Goal: Information Seeking & Learning: Learn about a topic

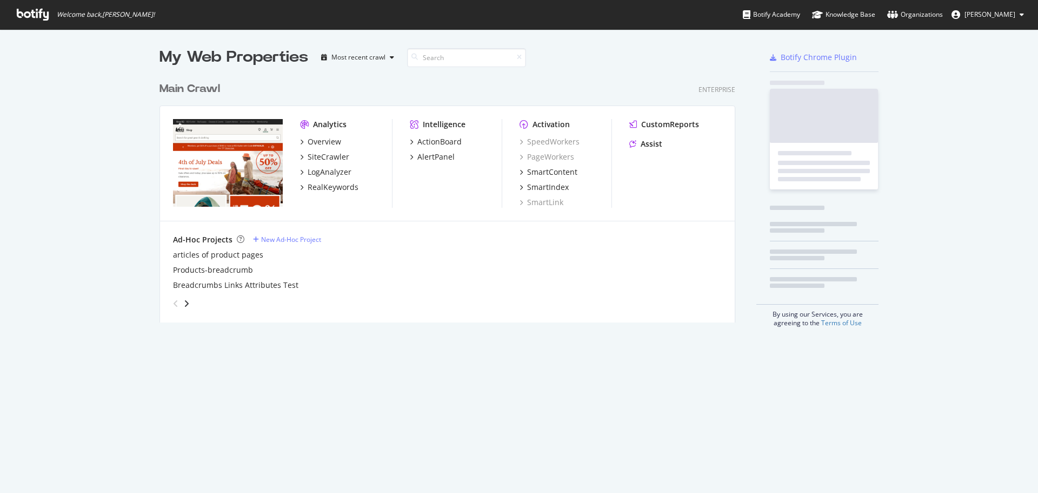
scroll to position [246, 577]
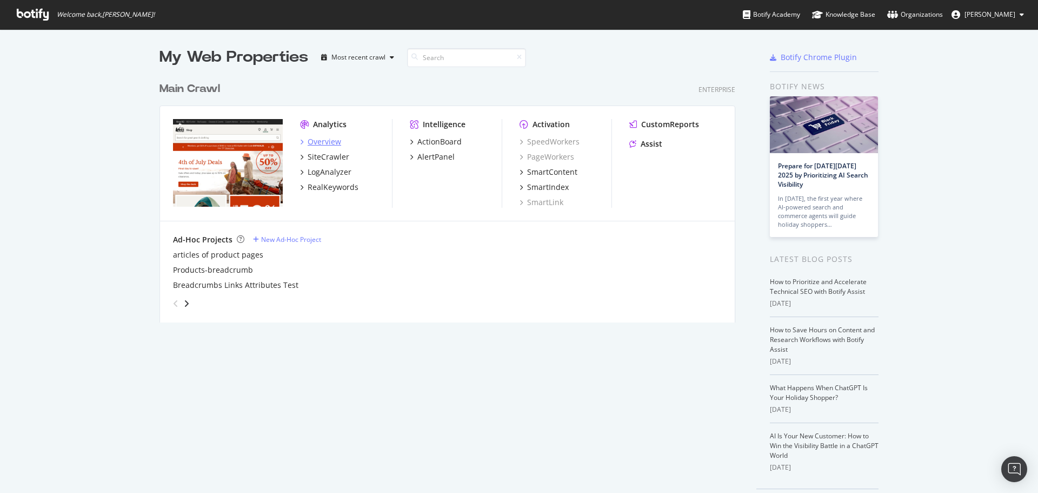
click at [322, 144] on div "Overview" at bounding box center [325, 141] width 34 height 11
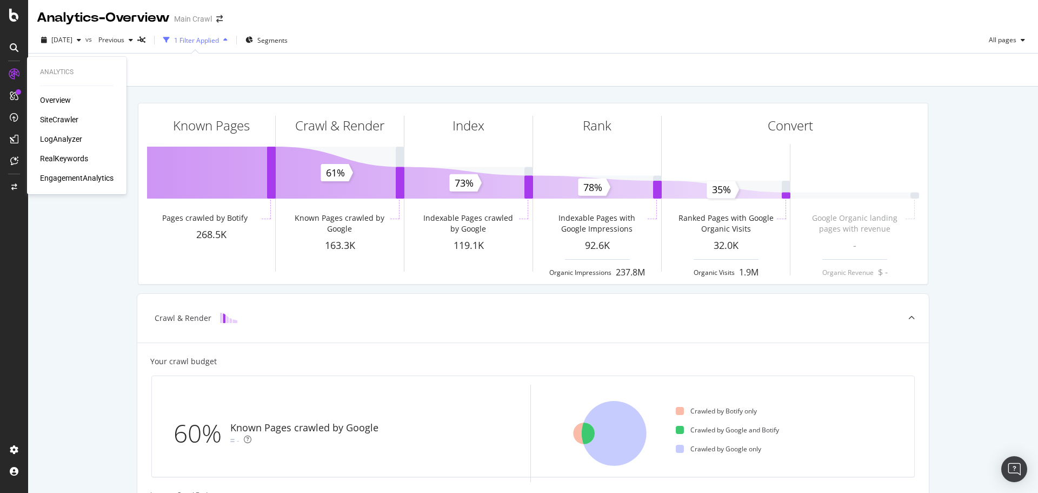
click at [51, 99] on div "Overview" at bounding box center [55, 100] width 31 height 11
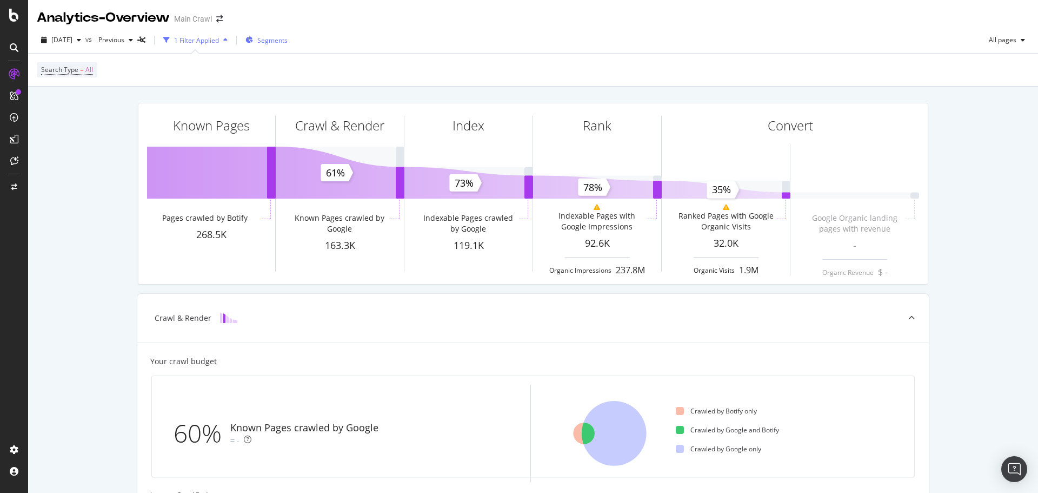
drag, startPoint x: 328, startPoint y: 33, endPoint x: 300, endPoint y: 37, distance: 27.9
click at [328, 33] on div "[DATE] vs Previous 1 Filter Applied Segments All pages" at bounding box center [533, 42] width 1010 height 22
click at [60, 120] on div "ActionBoard" at bounding box center [61, 121] width 42 height 11
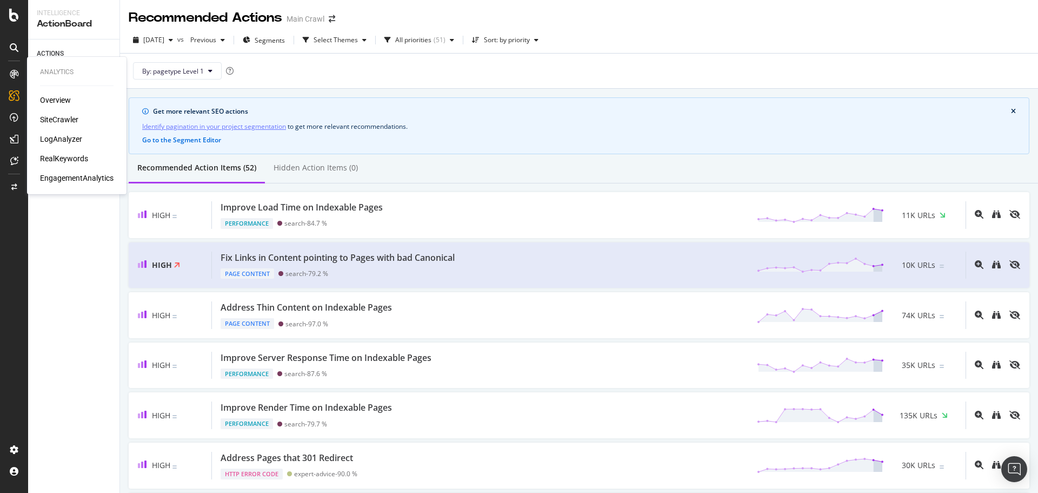
click at [62, 116] on div "SiteCrawler" at bounding box center [59, 119] width 38 height 11
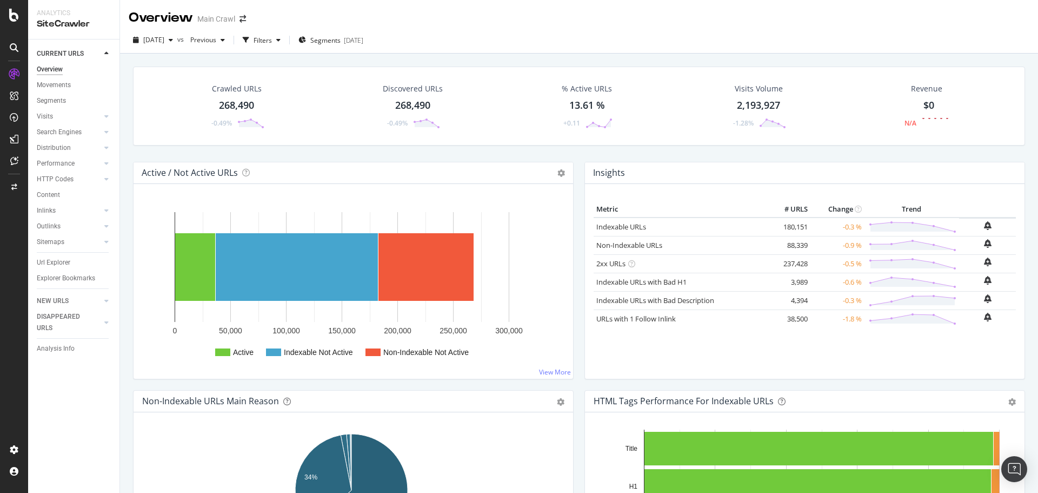
click at [881, 12] on div "Overview Main Crawl" at bounding box center [579, 13] width 918 height 27
click at [648, 227] on div "Indexable URLs" at bounding box center [681, 227] width 168 height 10
click at [573, 243] on div "Active / Not Active URLs Chart (by Value) Chart (by Percentage) Table Expand Ex…" at bounding box center [354, 276] width 452 height 228
click at [579, 261] on div "Insights Metric # URLS Change Trend Indexable URLs 180,151 -0.3 % Non-Indexable…" at bounding box center [805, 276] width 452 height 228
click at [123, 111] on div "Crawled URLs 268,490 -0.49% Discovered URLs 268,490 -0.49% % Active URLs 13.61 …" at bounding box center [579, 300] width 918 height 493
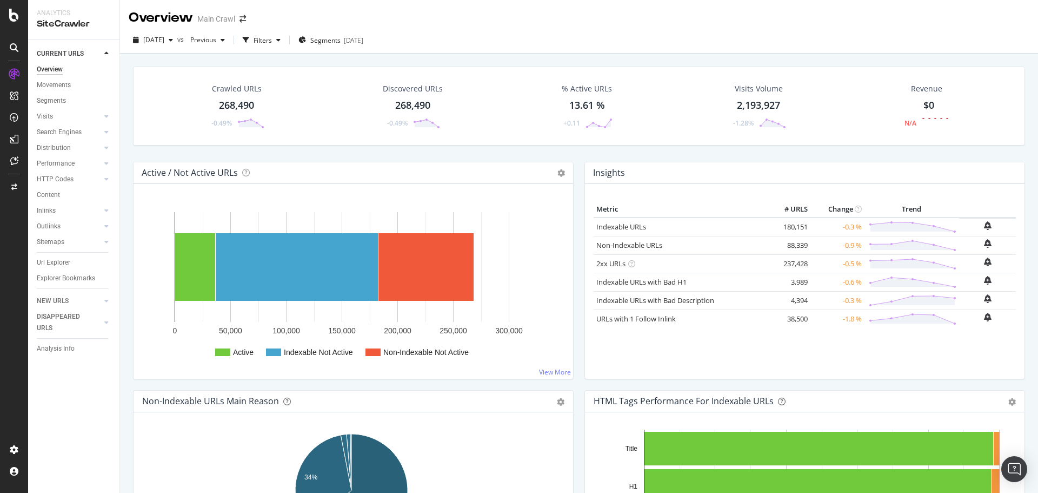
click at [416, 36] on div "[DATE] vs Previous Filters Segments [DATE]" at bounding box center [579, 42] width 918 height 22
click at [274, 13] on div "Overview Main Crawl" at bounding box center [579, 13] width 918 height 27
click at [445, 41] on div "[DATE] vs Previous Filters Segments [DATE]" at bounding box center [579, 42] width 918 height 22
click at [66, 136] on div "LogAnalyzer" at bounding box center [61, 139] width 42 height 11
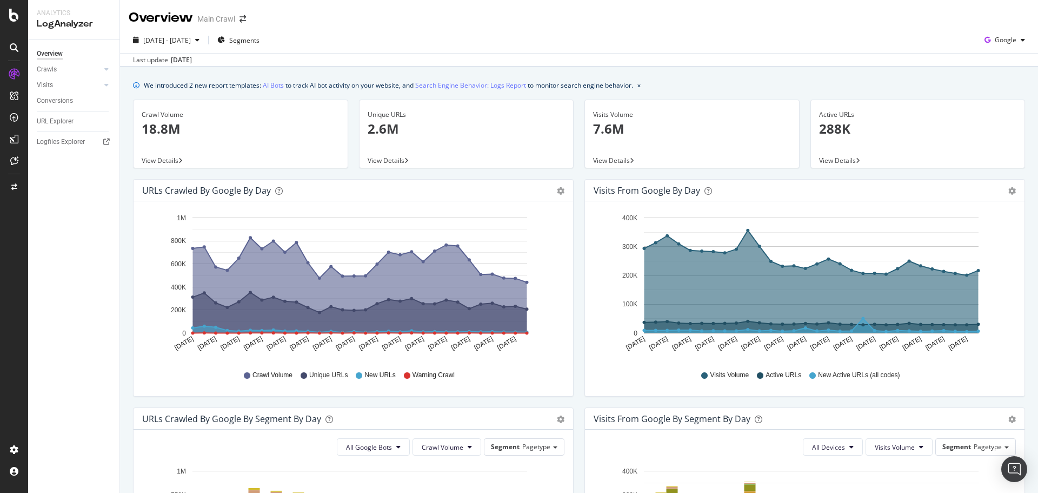
click at [645, 21] on div "Overview Main Crawl" at bounding box center [579, 13] width 918 height 27
drag, startPoint x: 558, startPoint y: 89, endPoint x: 541, endPoint y: 88, distance: 16.8
click at [558, 89] on div "We introduced 2 new report templates: AI Bots to track AI bot activity on your …" at bounding box center [388, 85] width 489 height 11
